Goal: Transaction & Acquisition: Purchase product/service

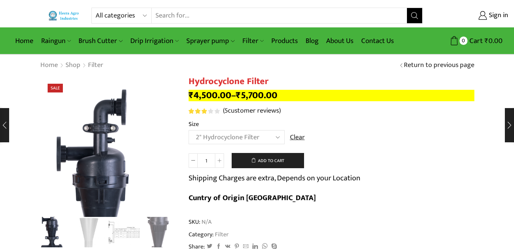
select select "2" Hydrocyclone Filter"
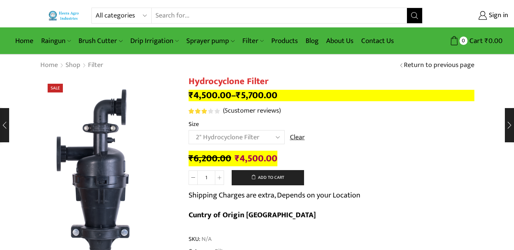
click at [144, 17] on select "All categories Accessories Air Release Valve Brush Cutter Domestic Use Drip Irr…" at bounding box center [124, 15] width 56 height 15
select select "air-release-valve"
click at [96, 8] on select "All categories Accessories Air Release Valve Brush Cutter Domestic Use Drip Irr…" at bounding box center [124, 15] width 56 height 15
click at [417, 21] on button "Search" at bounding box center [414, 15] width 15 height 15
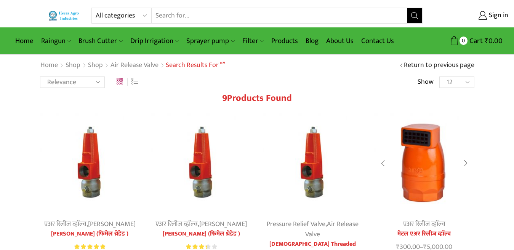
click at [431, 158] on img at bounding box center [424, 163] width 100 height 100
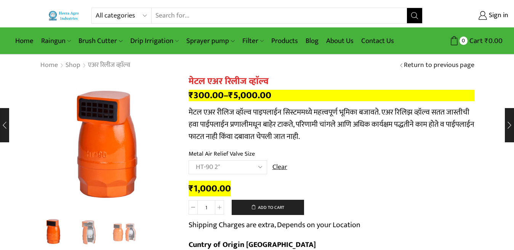
click at [196, 81] on h1 "मेटल एअर रिलीज व्हाॅल्व" at bounding box center [332, 81] width 286 height 11
copy div "मेटल एअर रिलीज व्हाॅल्व"
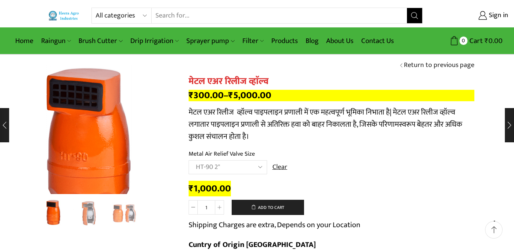
scroll to position [76, 0]
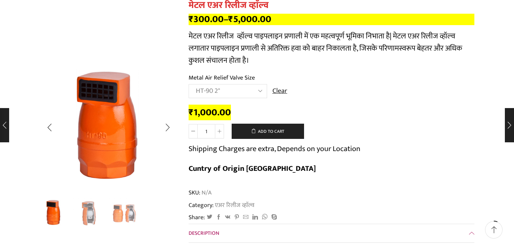
click at [113, 240] on div at bounding box center [108, 151] width 137 height 189
